Goal: Check status: Check status

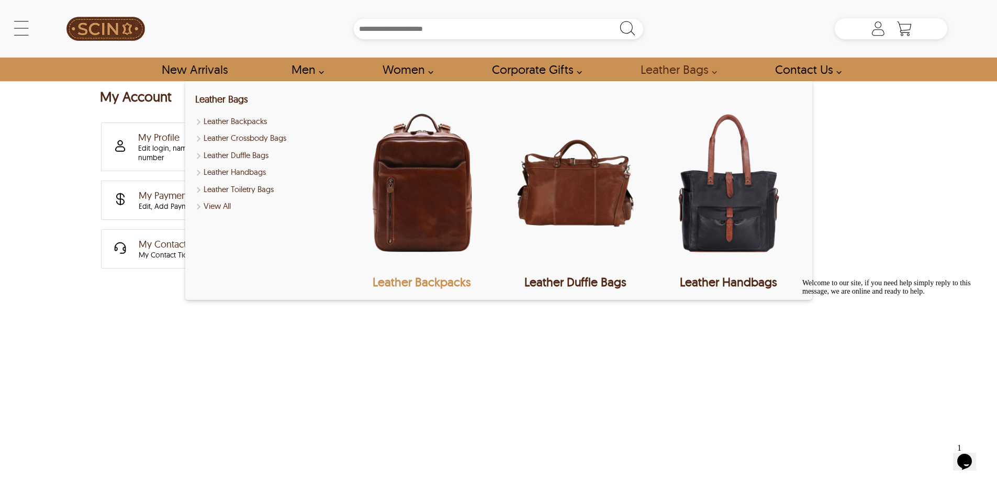
click at [417, 188] on img "Leather Backpacks" at bounding box center [421, 183] width 147 height 183
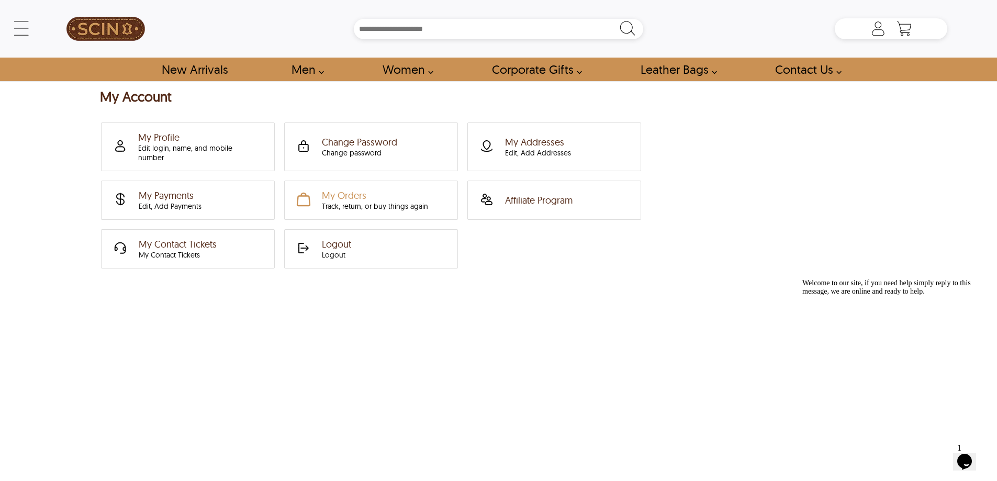
click at [366, 189] on div "My Orders Track, return, or buy things again" at bounding box center [375, 199] width 106 height 21
